Goal: Navigation & Orientation: Find specific page/section

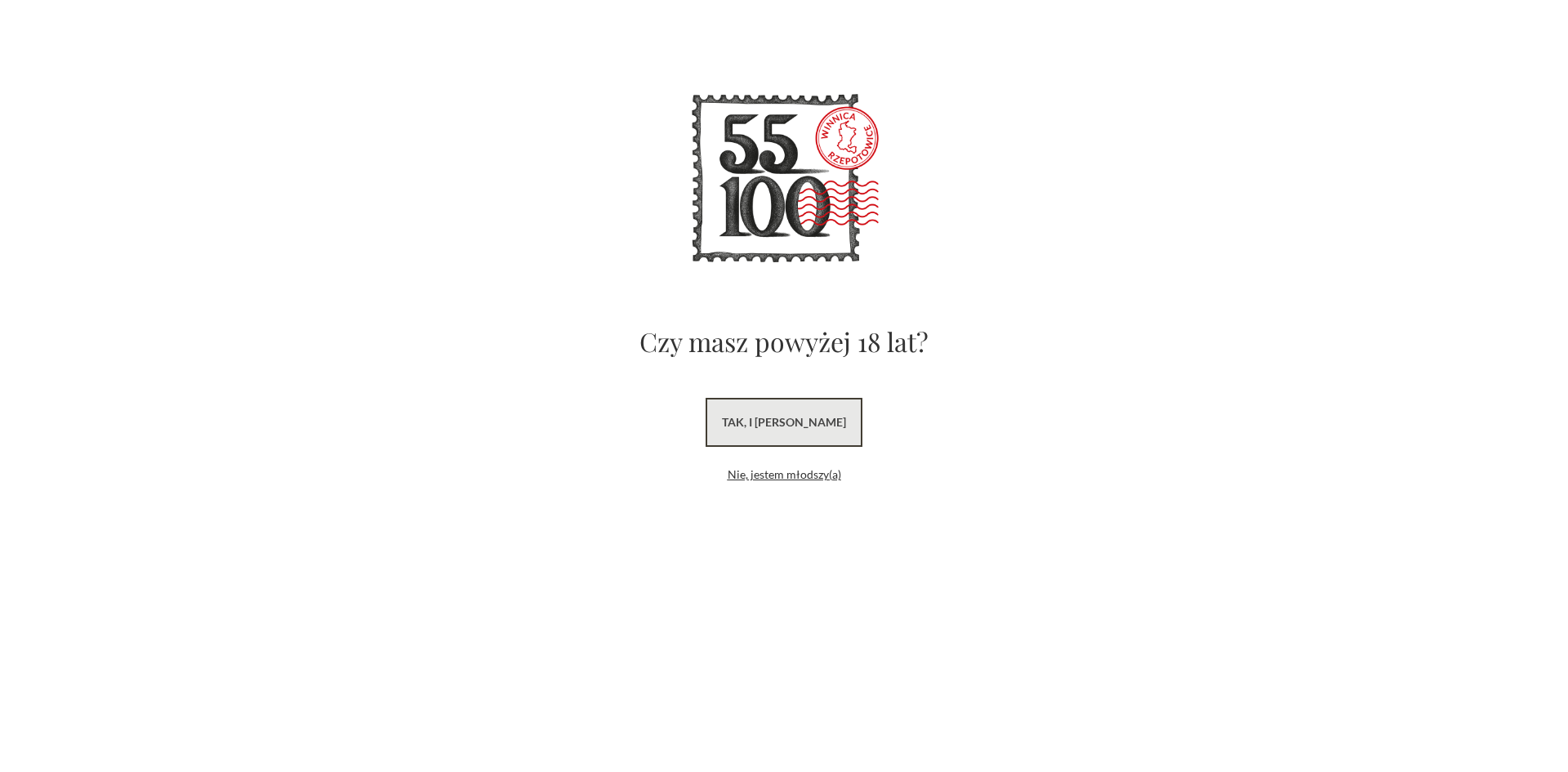
click at [814, 410] on link "tak, i uwielbiam wino" at bounding box center [783, 422] width 157 height 49
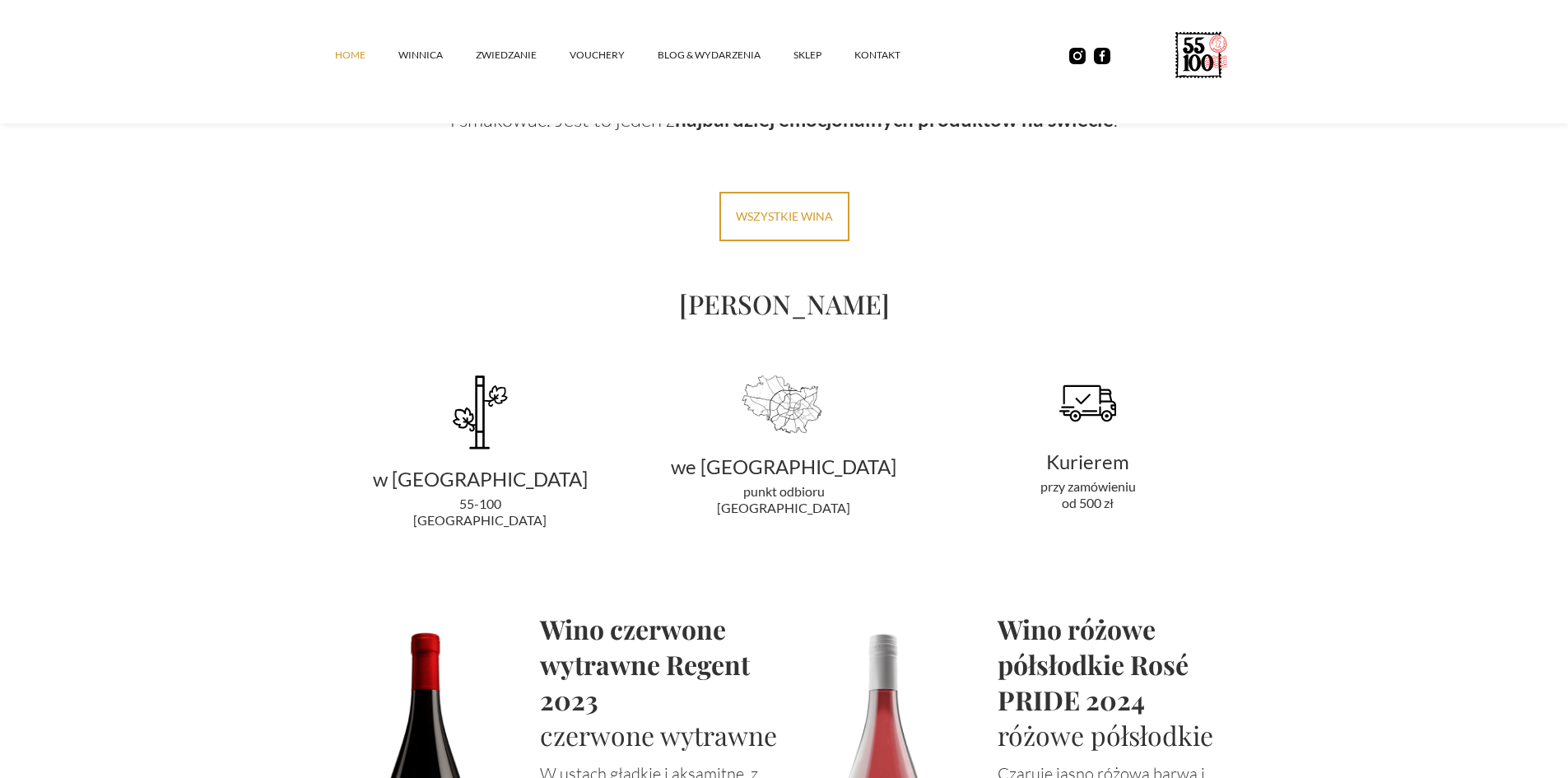
scroll to position [2718, 0]
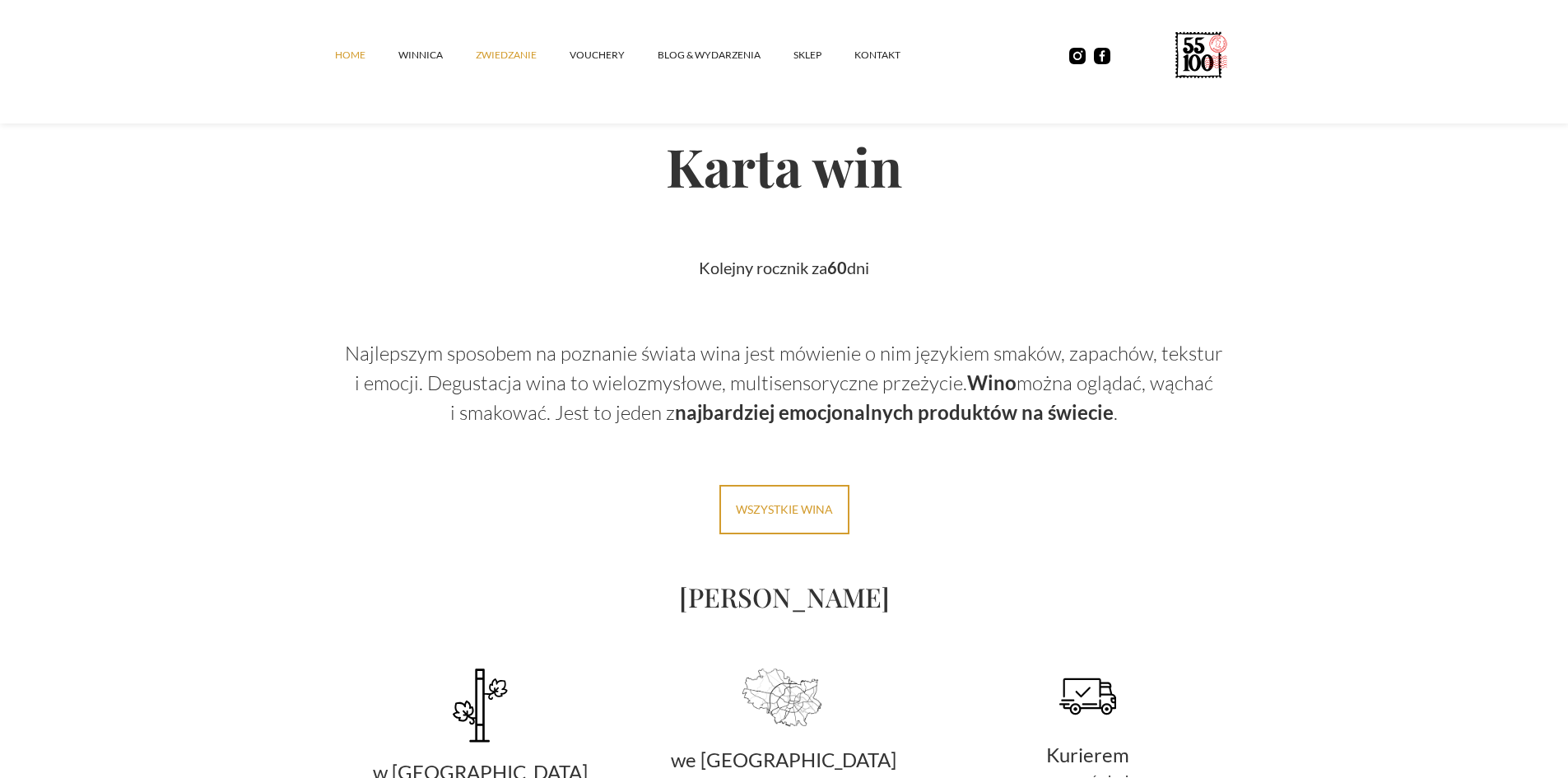
click at [513, 59] on link "ZWIEDZANIE" at bounding box center [523, 54] width 94 height 49
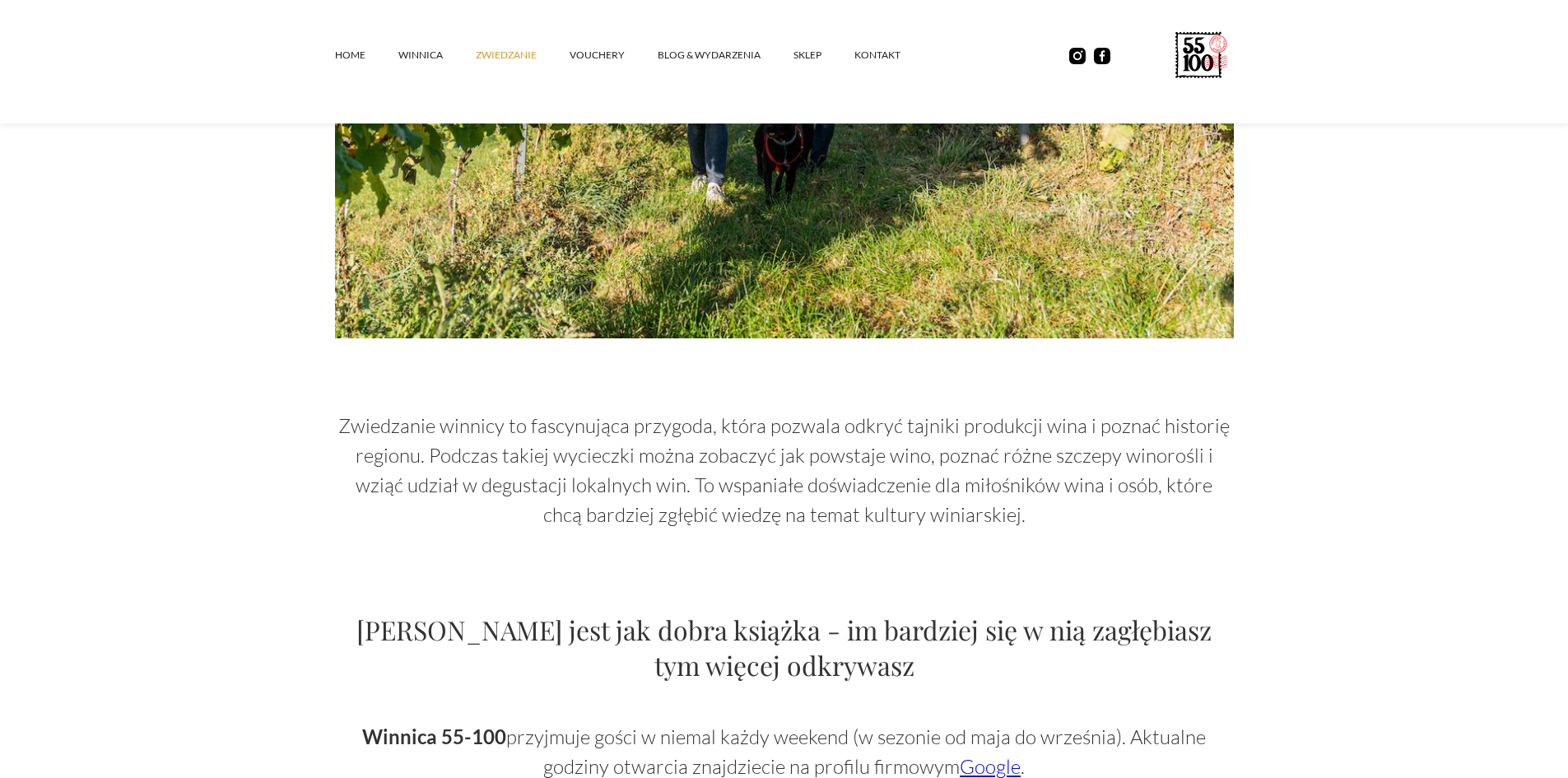
scroll to position [247, 0]
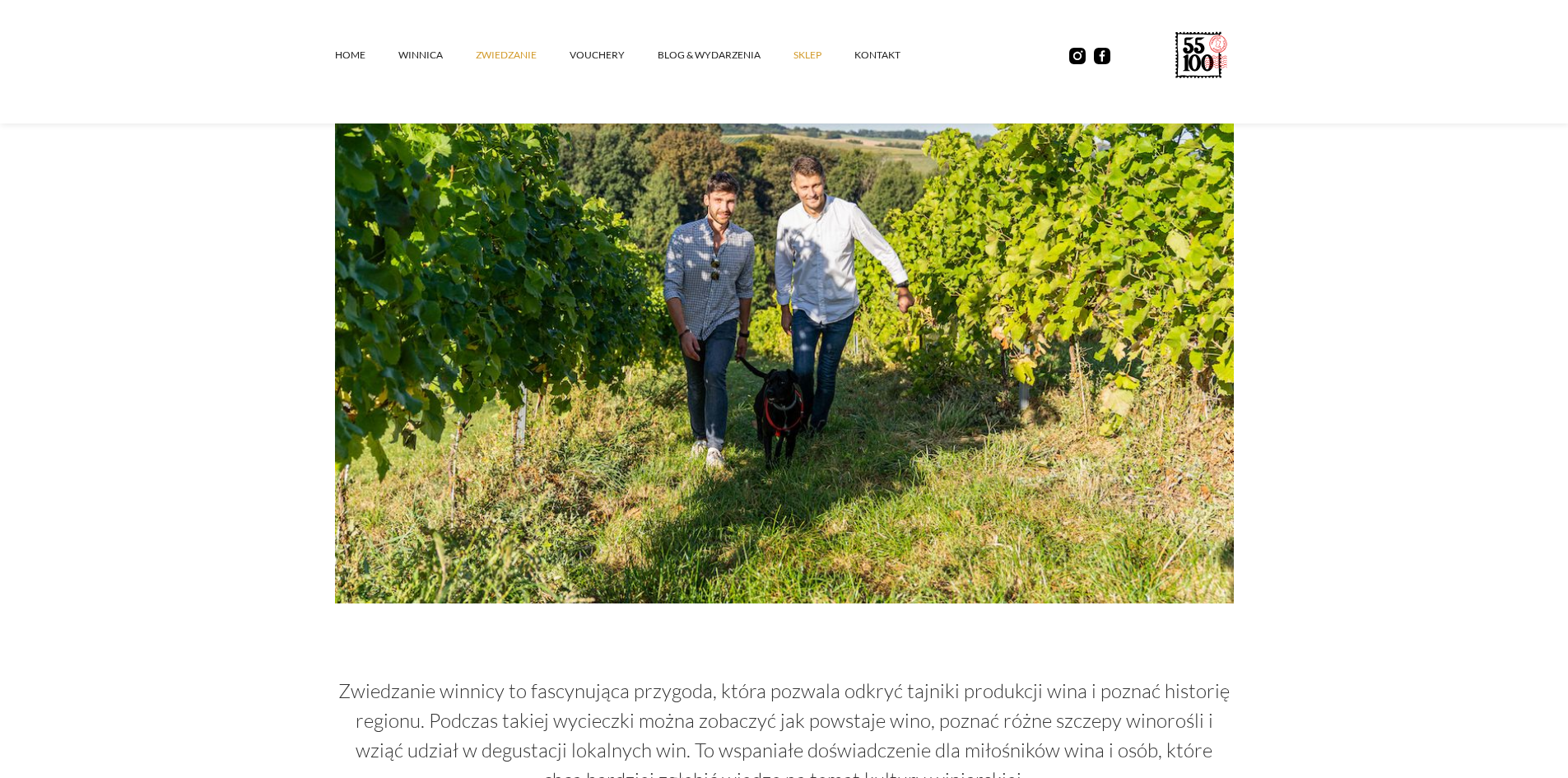
click at [813, 54] on link "SKLEP" at bounding box center [824, 54] width 61 height 49
